Goal: Task Accomplishment & Management: Manage account settings

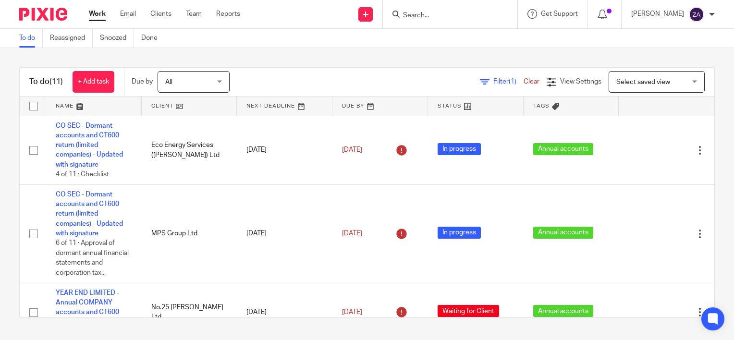
scroll to position [580, 0]
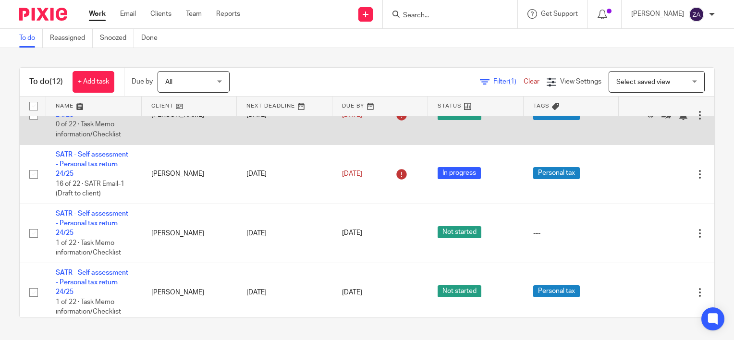
scroll to position [447, 0]
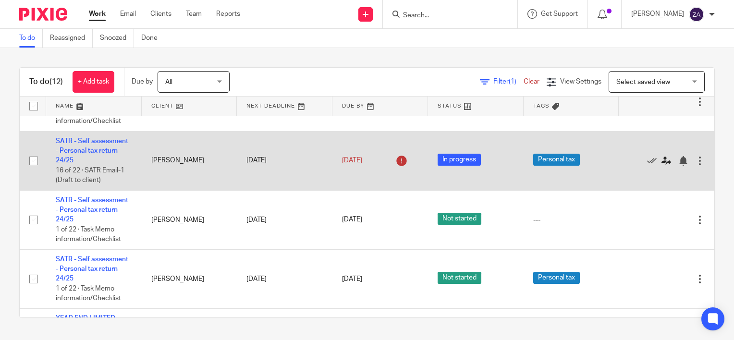
click at [662, 166] on icon at bounding box center [667, 161] width 10 height 10
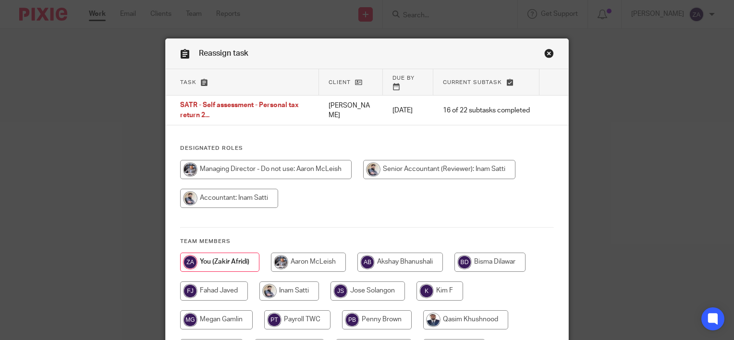
click at [319, 253] on input "radio" at bounding box center [308, 262] width 75 height 19
radio input "true"
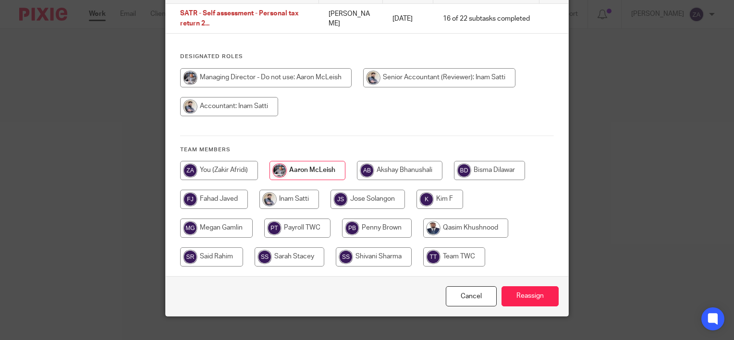
scroll to position [96, 0]
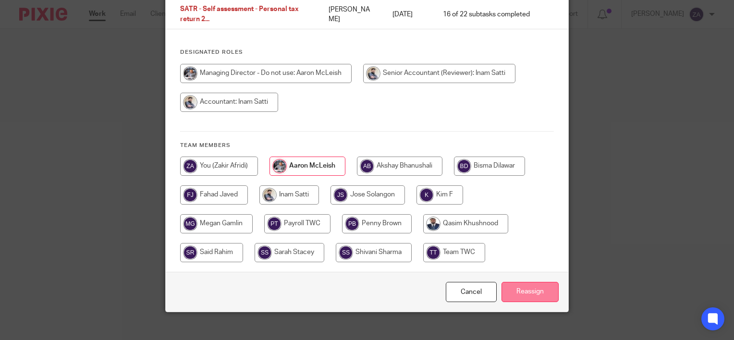
click at [518, 285] on input "Reassign" at bounding box center [530, 292] width 57 height 21
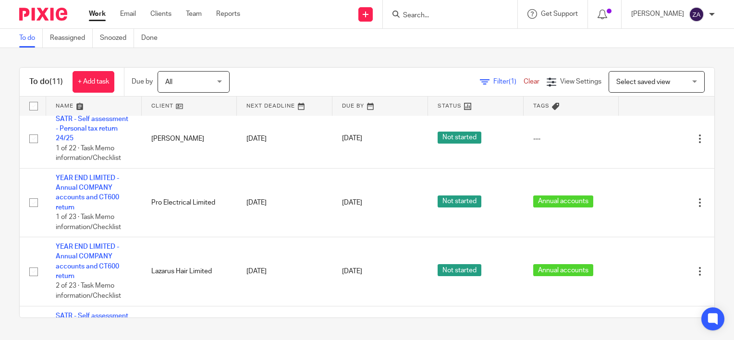
scroll to position [481, 0]
